Goal: Complete application form

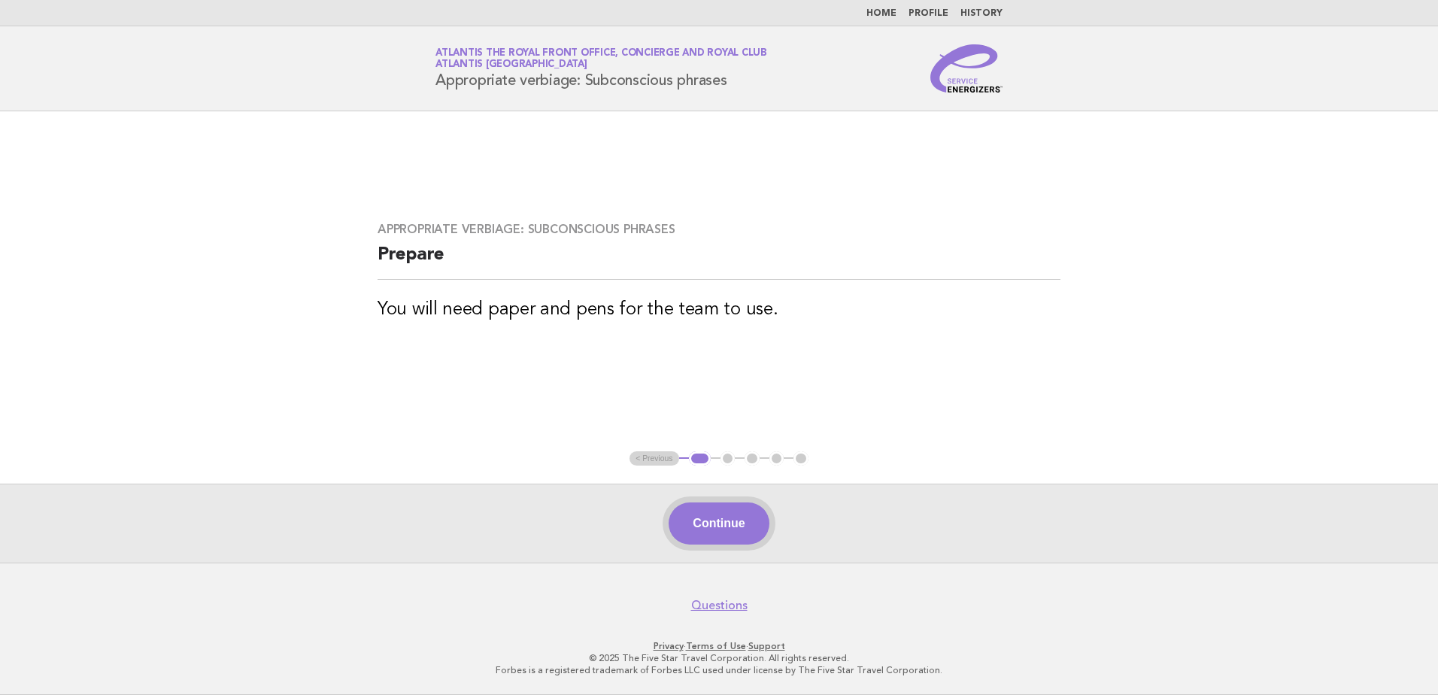
click at [699, 511] on button "Continue" at bounding box center [718, 523] width 100 height 42
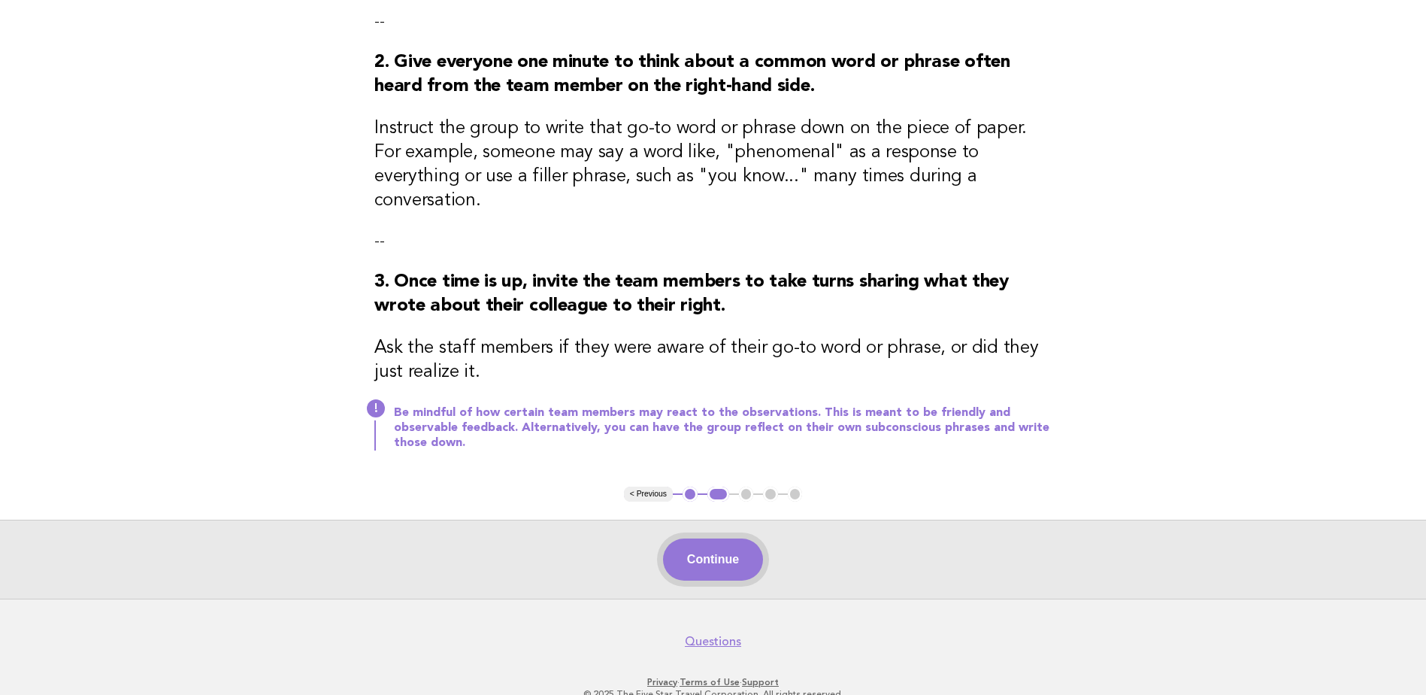
click at [743, 538] on button "Continue" at bounding box center [713, 559] width 100 height 42
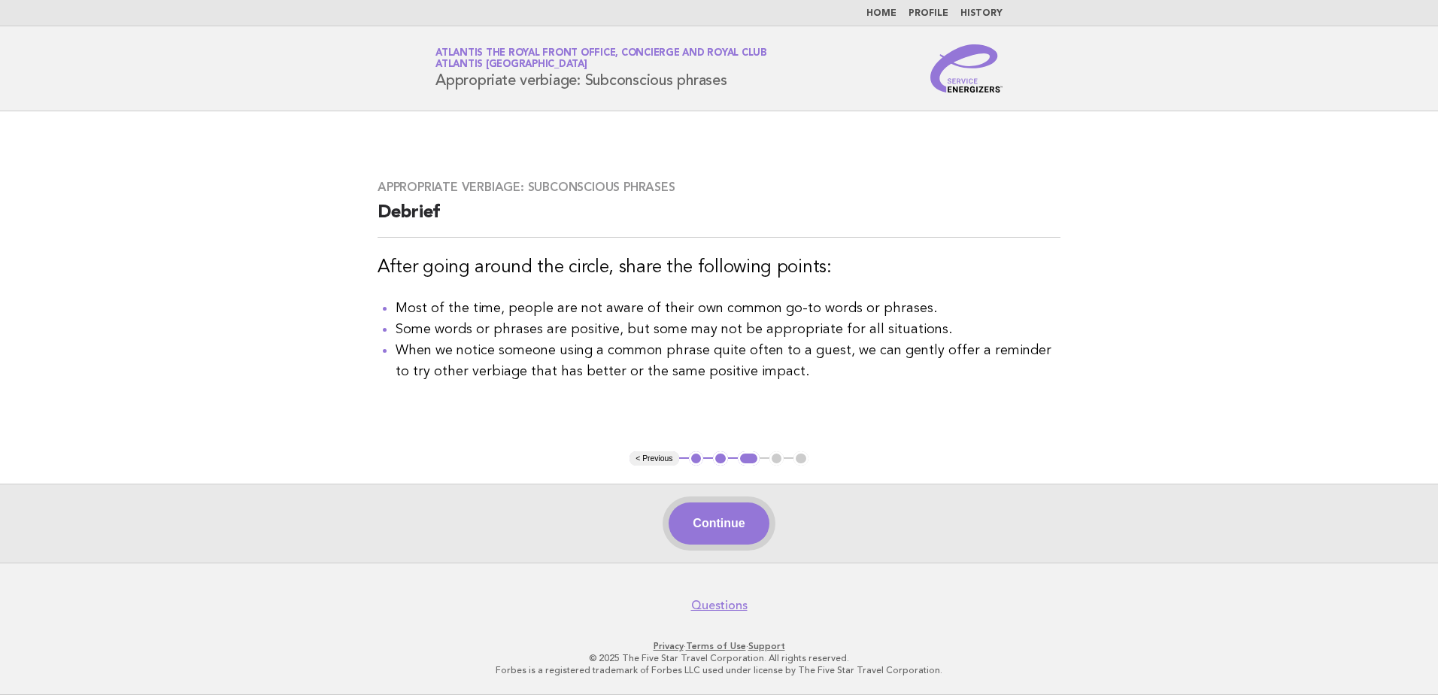
click at [732, 533] on button "Continue" at bounding box center [718, 523] width 100 height 42
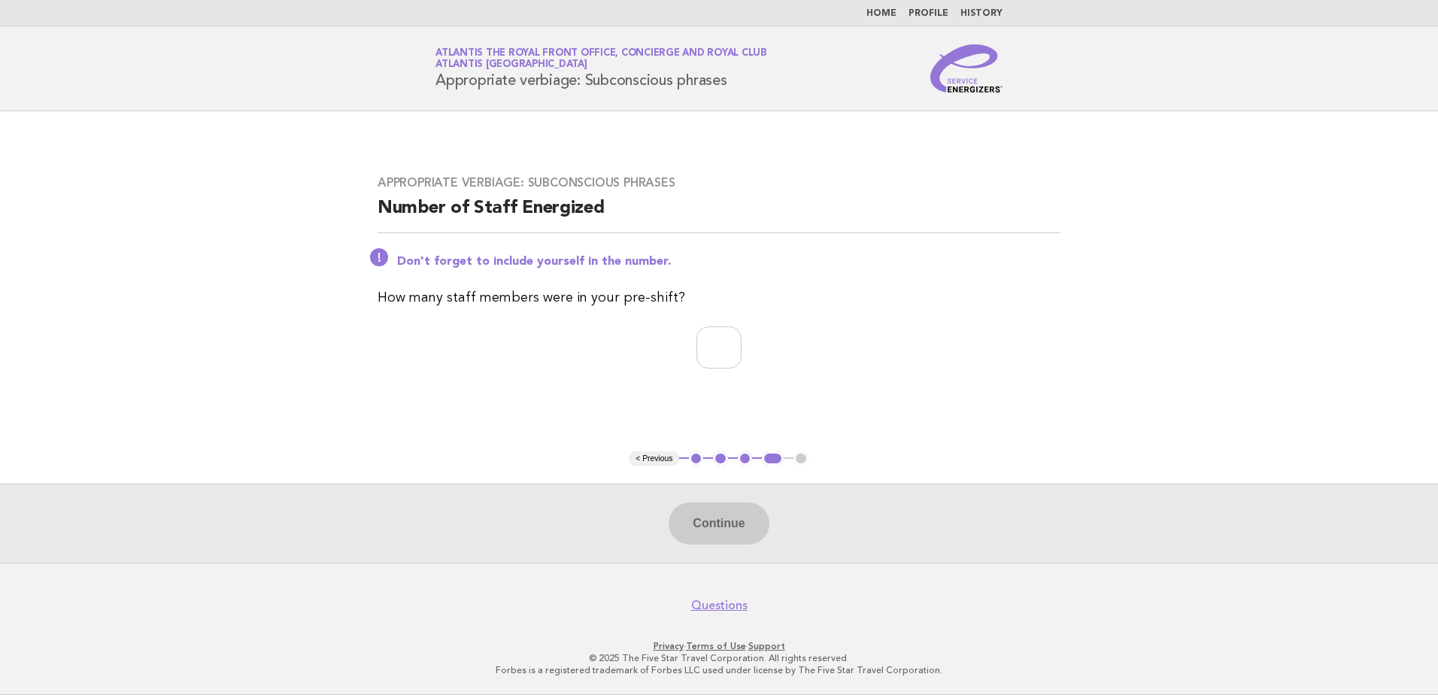
click at [950, 283] on div "Appropriate verbiage: Subconscious phrases Number of Staff Energized Don't forg…" at bounding box center [718, 280] width 719 height 247
click at [735, 353] on input "number" at bounding box center [718, 347] width 45 height 42
type input "*"
drag, startPoint x: 1060, startPoint y: 369, endPoint x: 746, endPoint y: 353, distance: 314.7
click at [1044, 365] on div "Appropriate verbiage: Subconscious phrases Number of Staff Energized Don't forg…" at bounding box center [718, 280] width 719 height 247
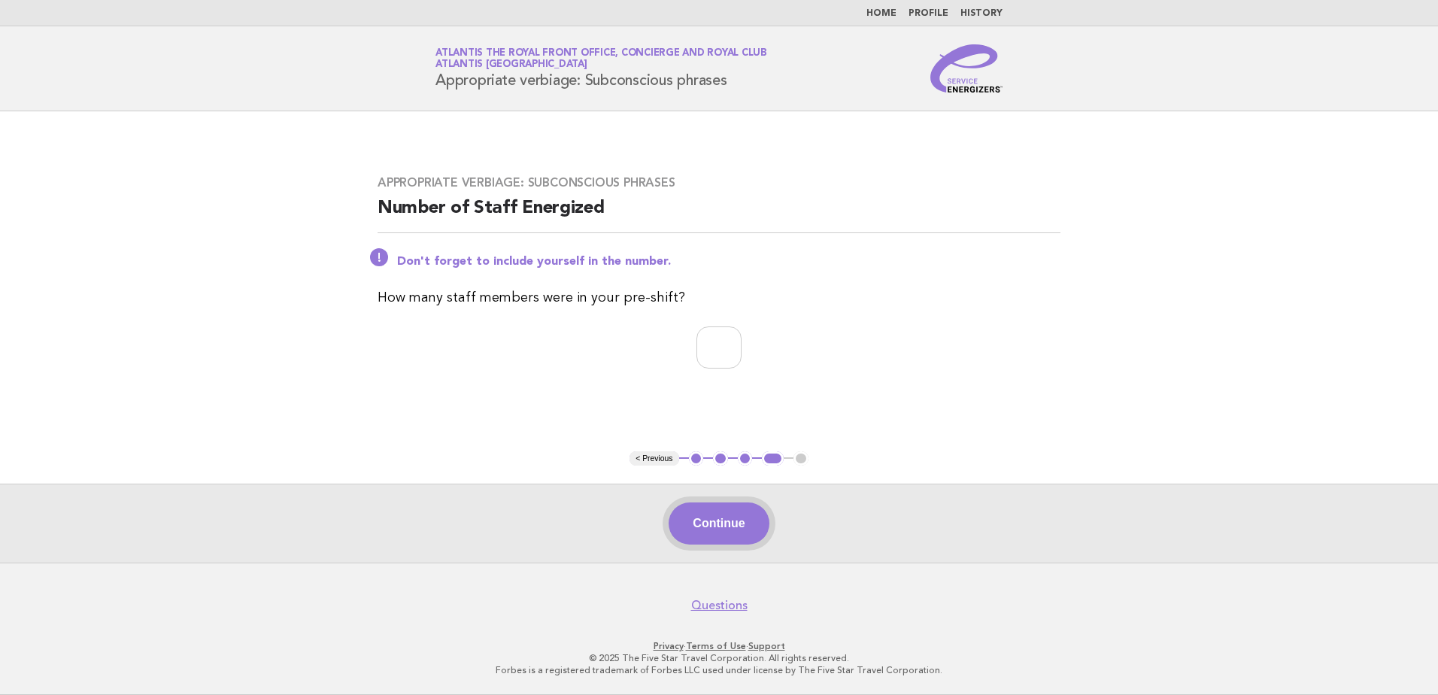
click at [736, 530] on button "Continue" at bounding box center [718, 523] width 100 height 42
